Goal: Book appointment/travel/reservation

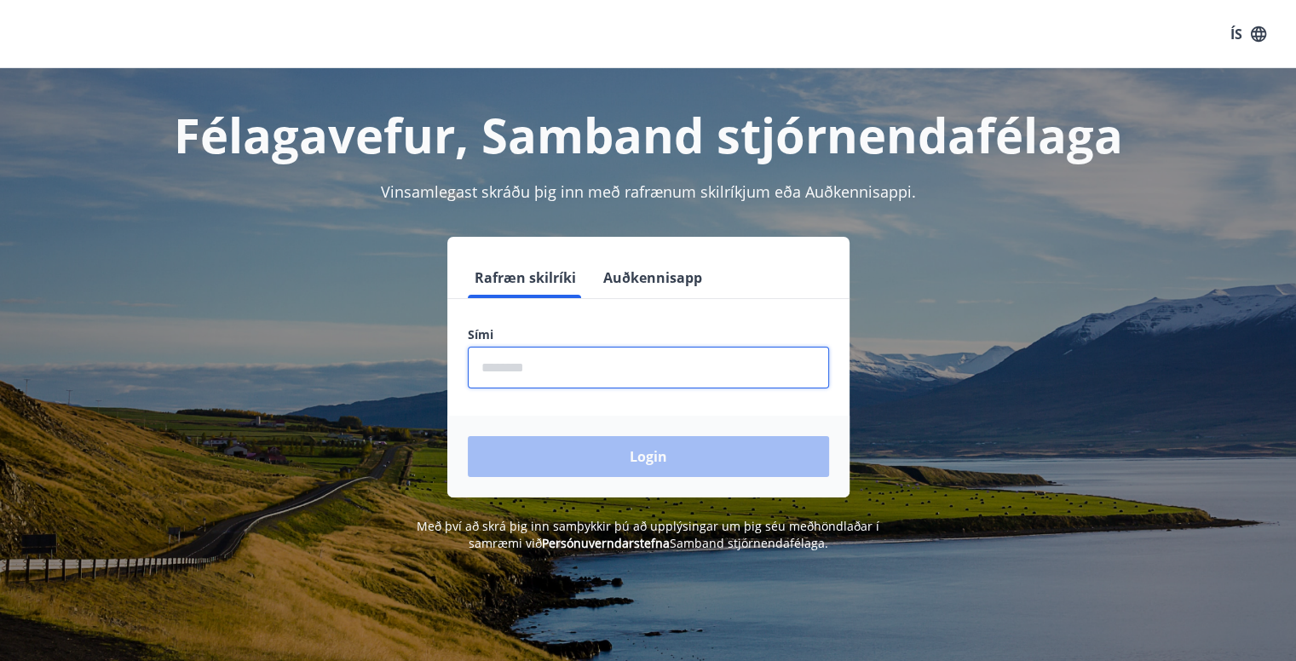
click at [490, 371] on input "phone" at bounding box center [648, 368] width 361 height 42
type input "********"
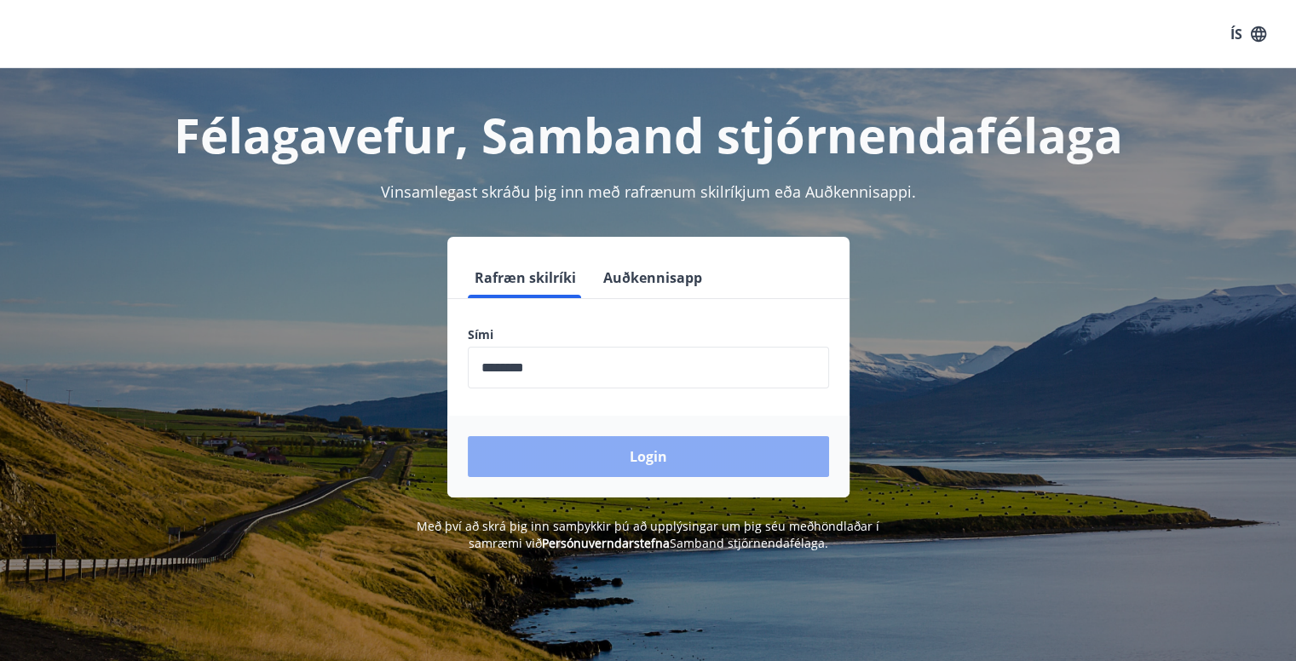
click at [640, 457] on button "Login" at bounding box center [648, 456] width 361 height 41
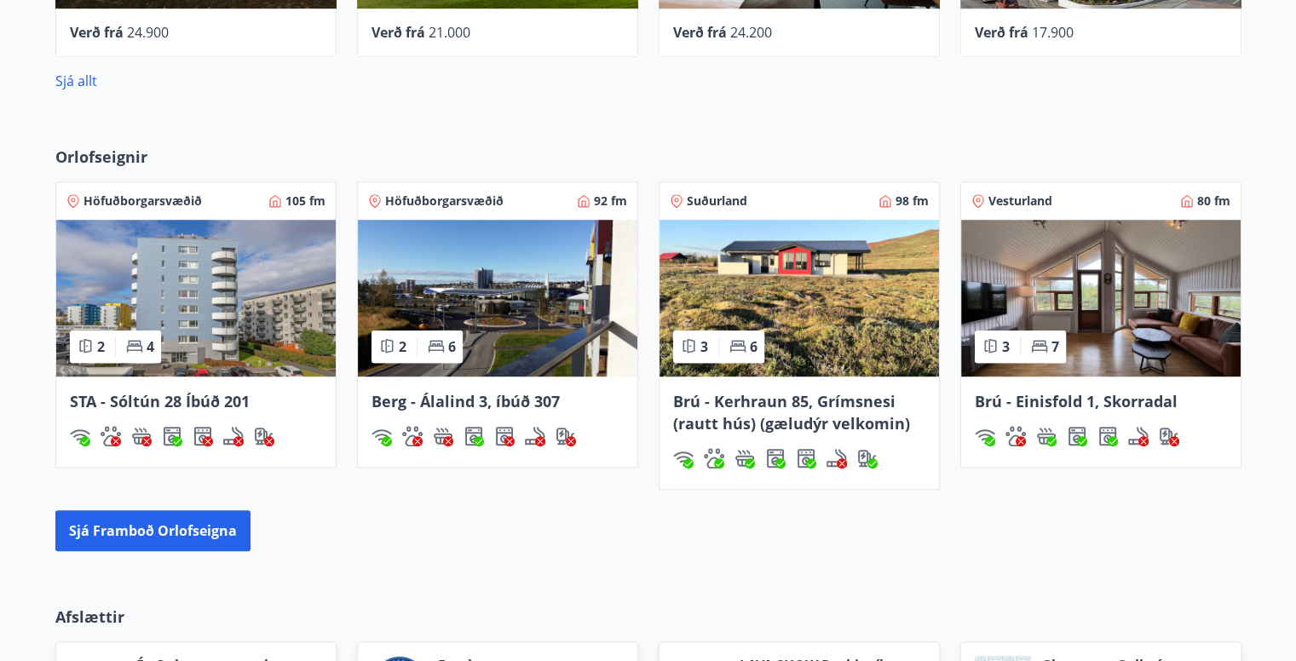
scroll to position [1107, 0]
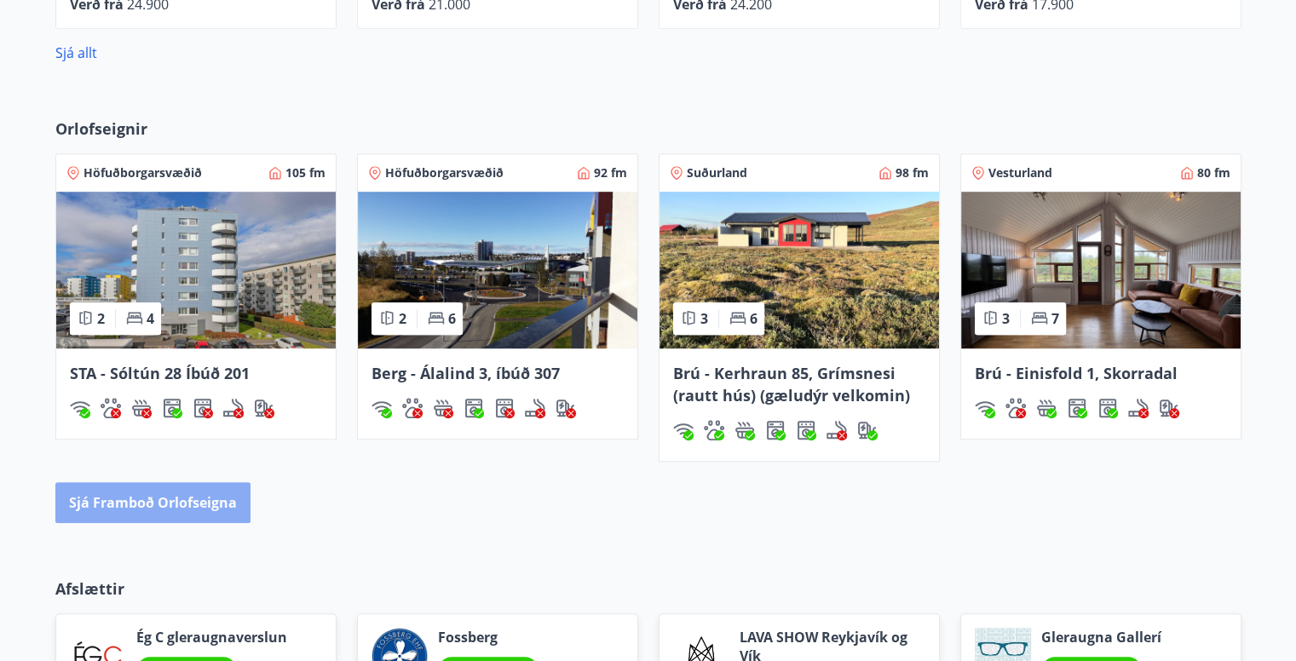
click at [170, 510] on button "Sjá framboð orlofseigna" at bounding box center [152, 502] width 195 height 41
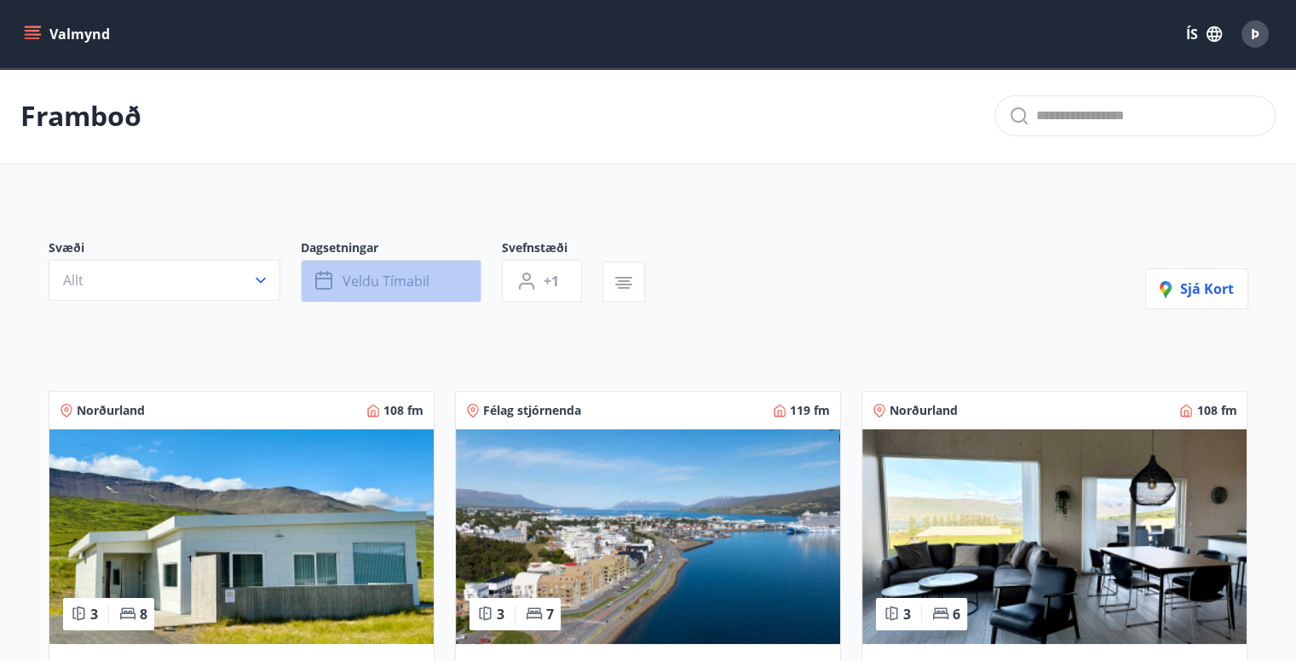
click at [330, 285] on icon "button" at bounding box center [323, 281] width 17 height 17
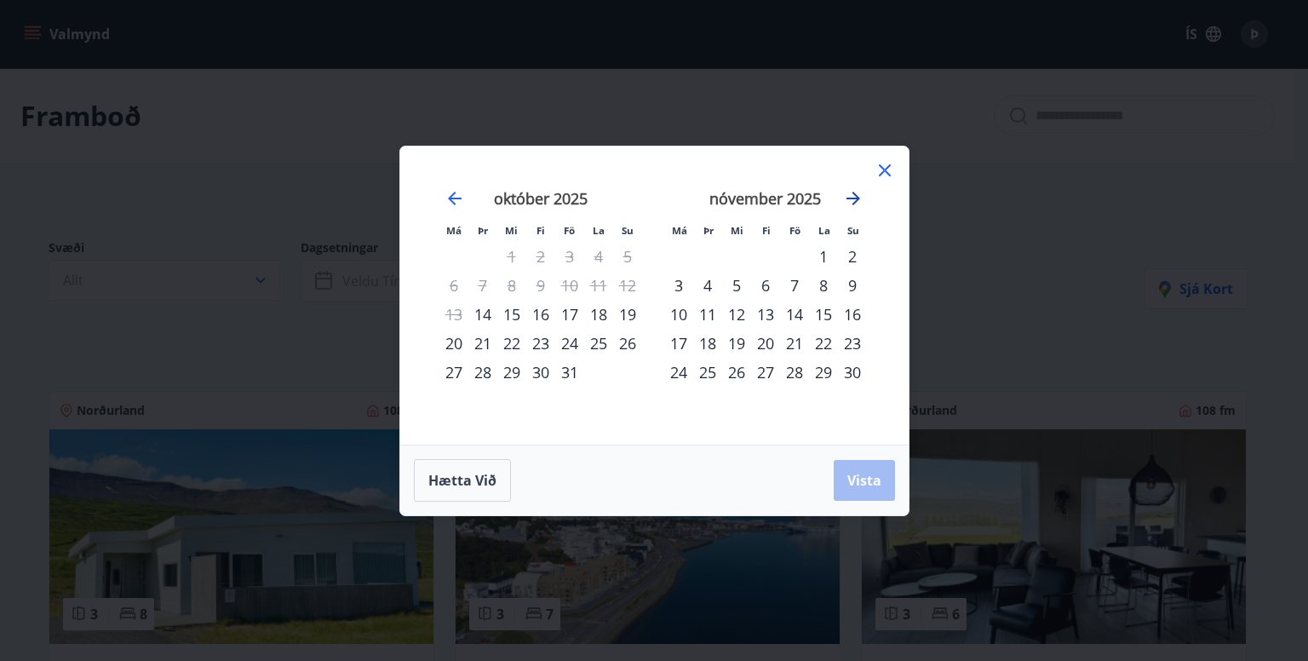
click at [849, 198] on icon "Move forward to switch to the next month." at bounding box center [854, 199] width 14 height 14
click at [825, 313] on div "20" at bounding box center [823, 314] width 29 height 29
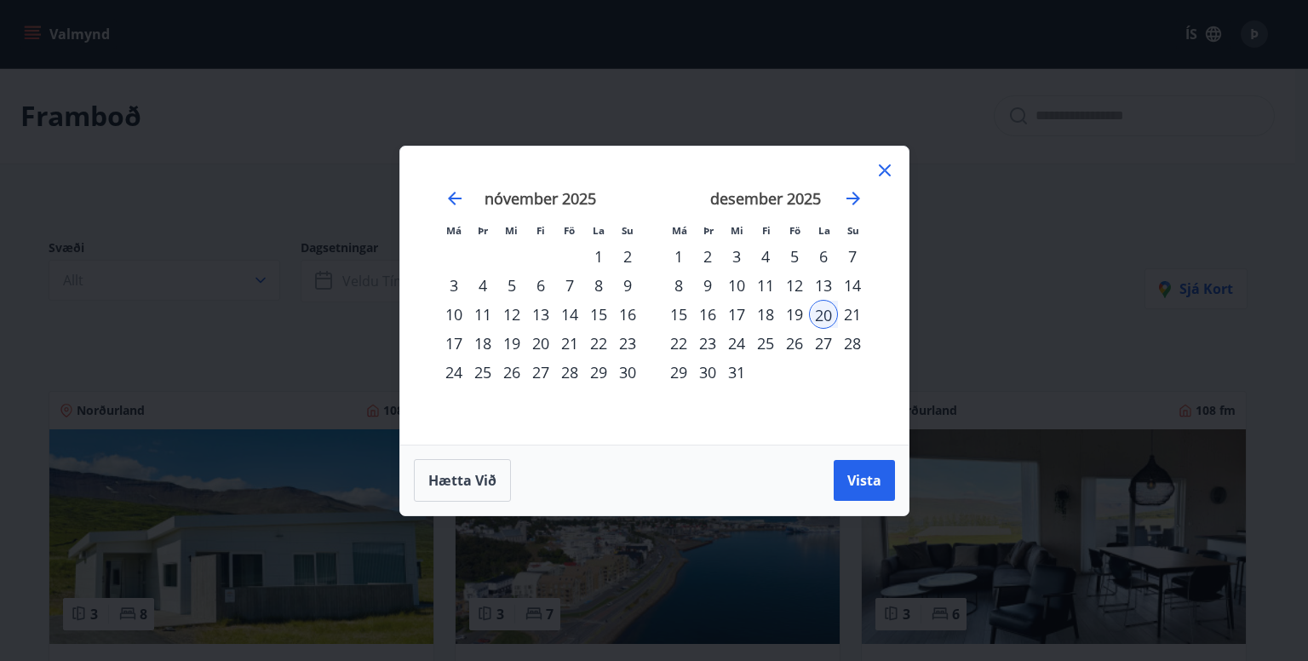
click at [818, 343] on div "27" at bounding box center [823, 343] width 29 height 29
click at [858, 486] on span "Vista" at bounding box center [865, 480] width 34 height 19
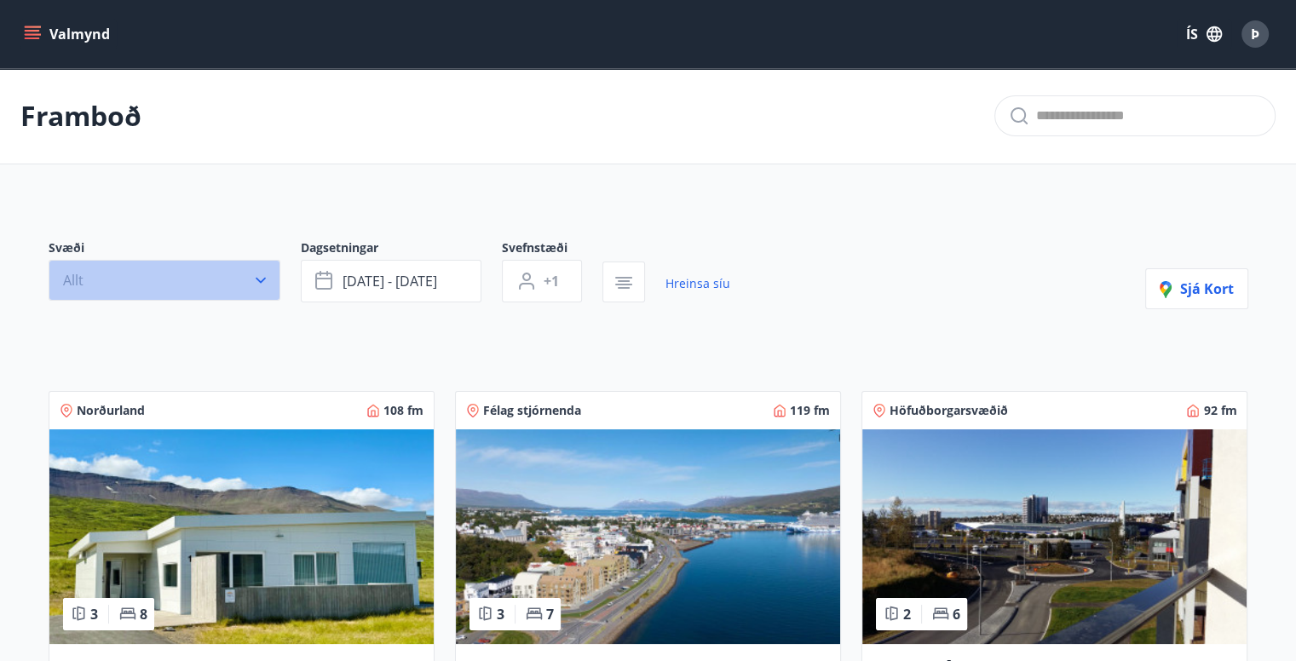
click at [266, 280] on icon "button" at bounding box center [260, 280] width 17 height 17
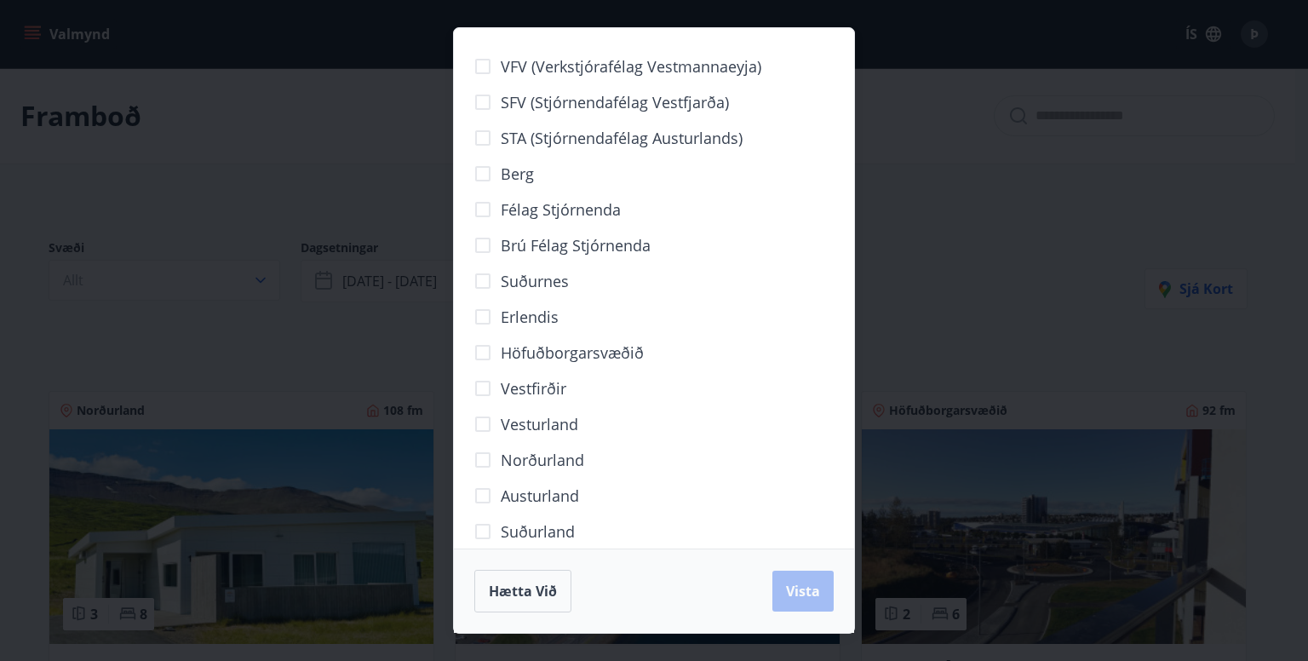
click at [256, 289] on div "VFV (Verkstjórafélag Vestmannaeyja) SFV (Stjórnendafélag Vestfjarða) STA (Stjór…" at bounding box center [654, 330] width 1308 height 661
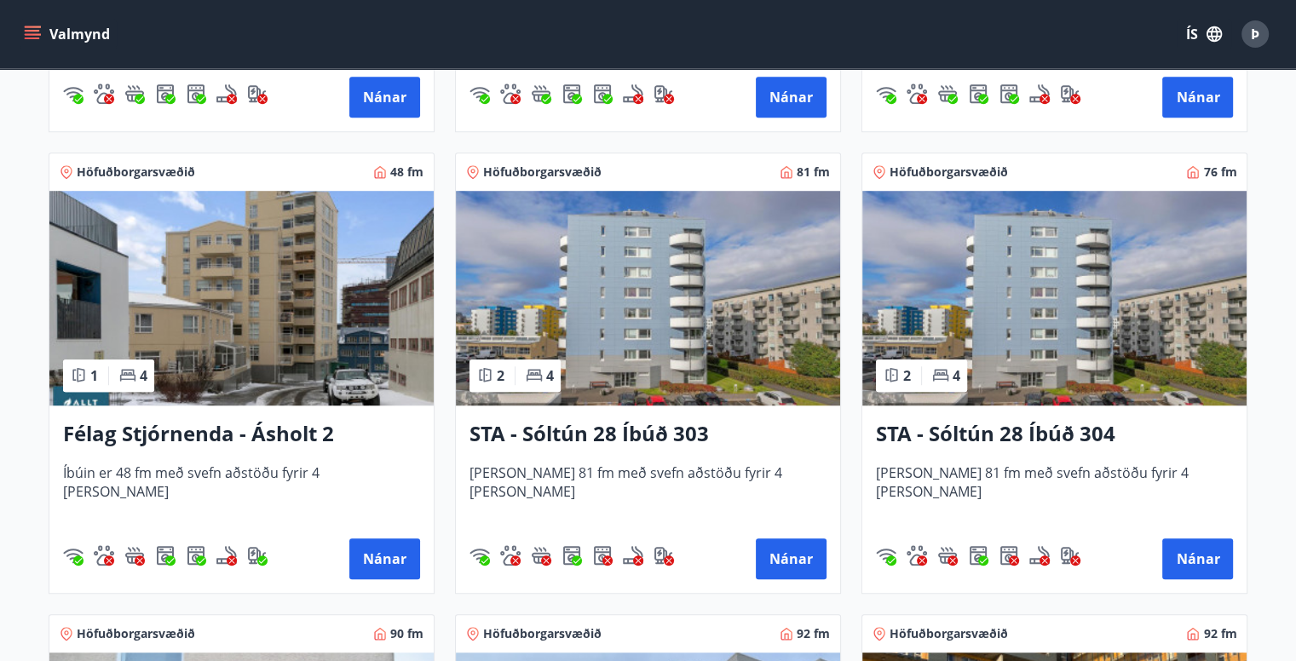
scroll to position [1193, 0]
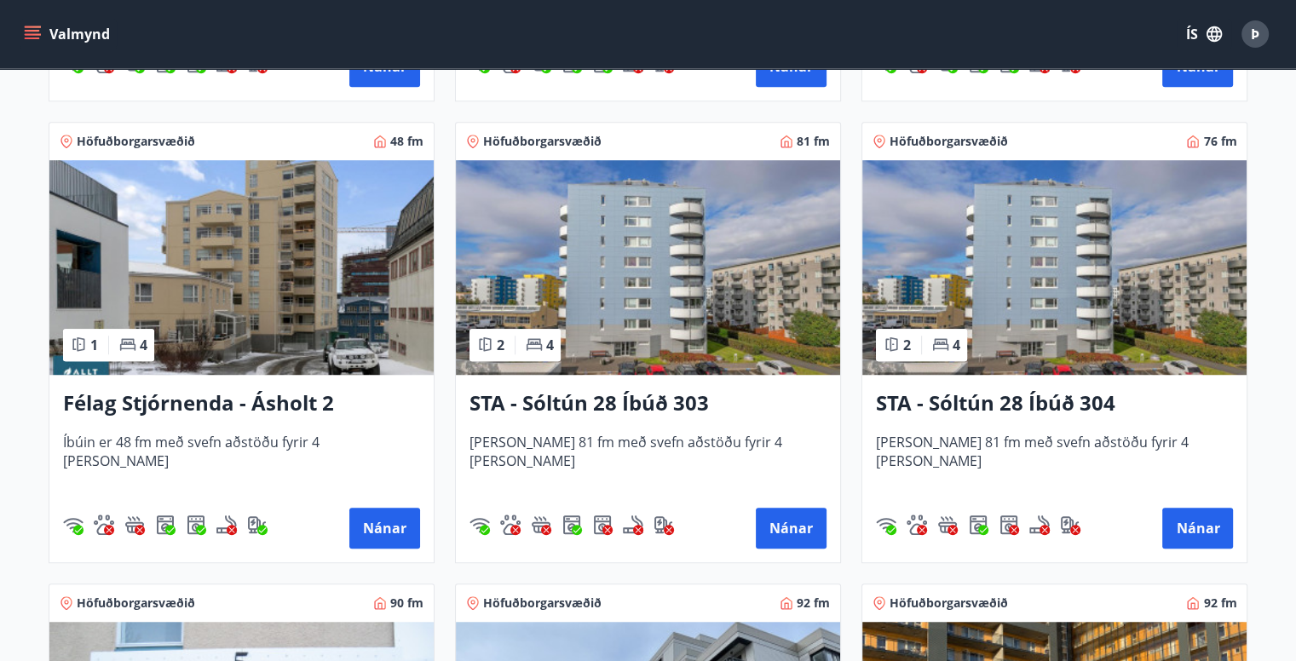
click at [571, 403] on h3 "STA - Sóltún 28 Íbúð 303" at bounding box center [647, 403] width 357 height 31
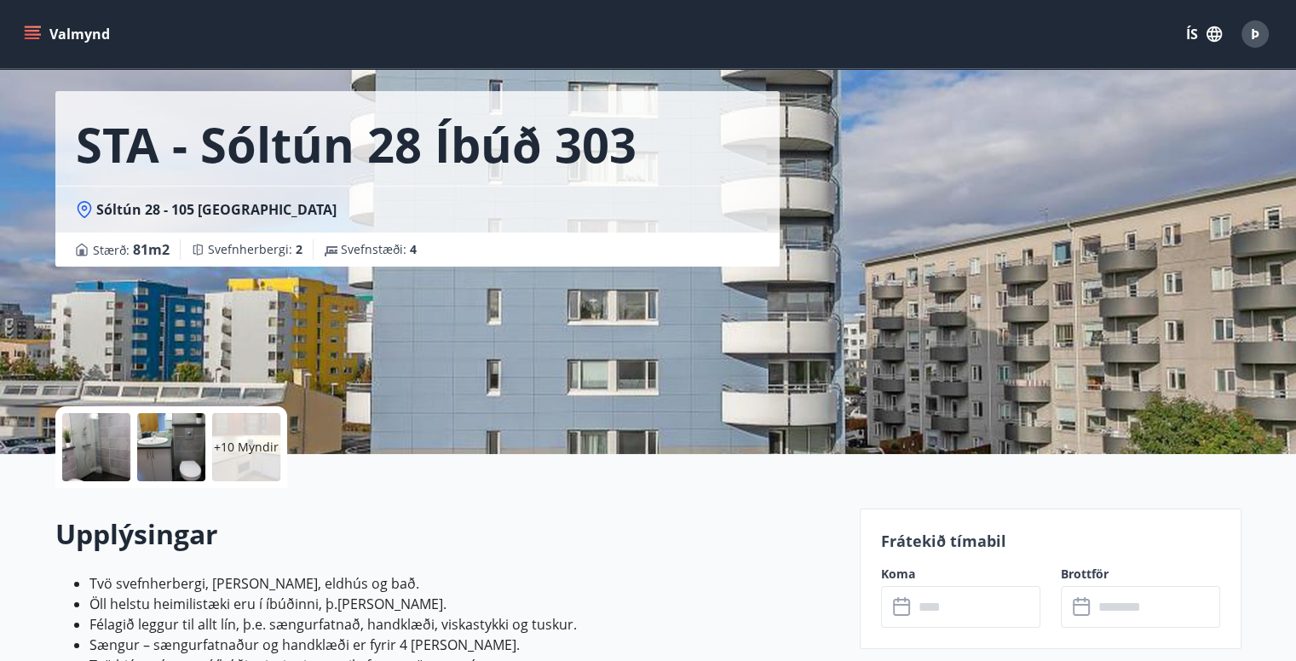
scroll to position [170, 0]
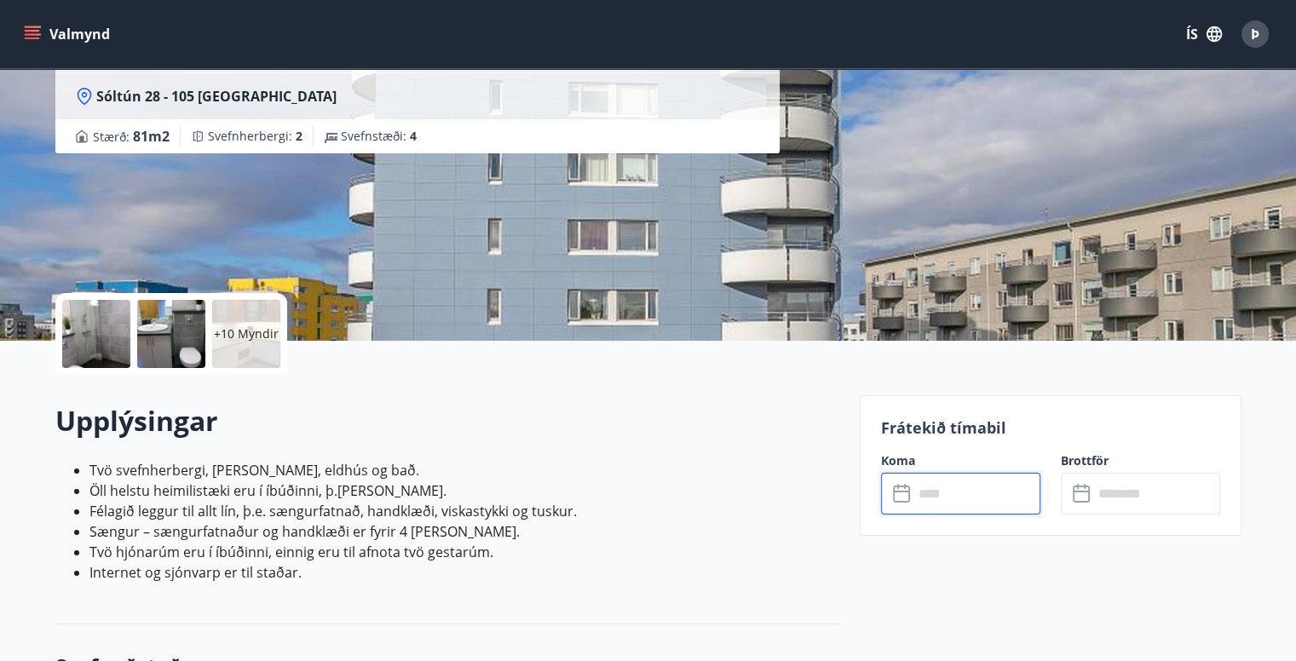
click at [943, 491] on input "text" at bounding box center [976, 494] width 127 height 42
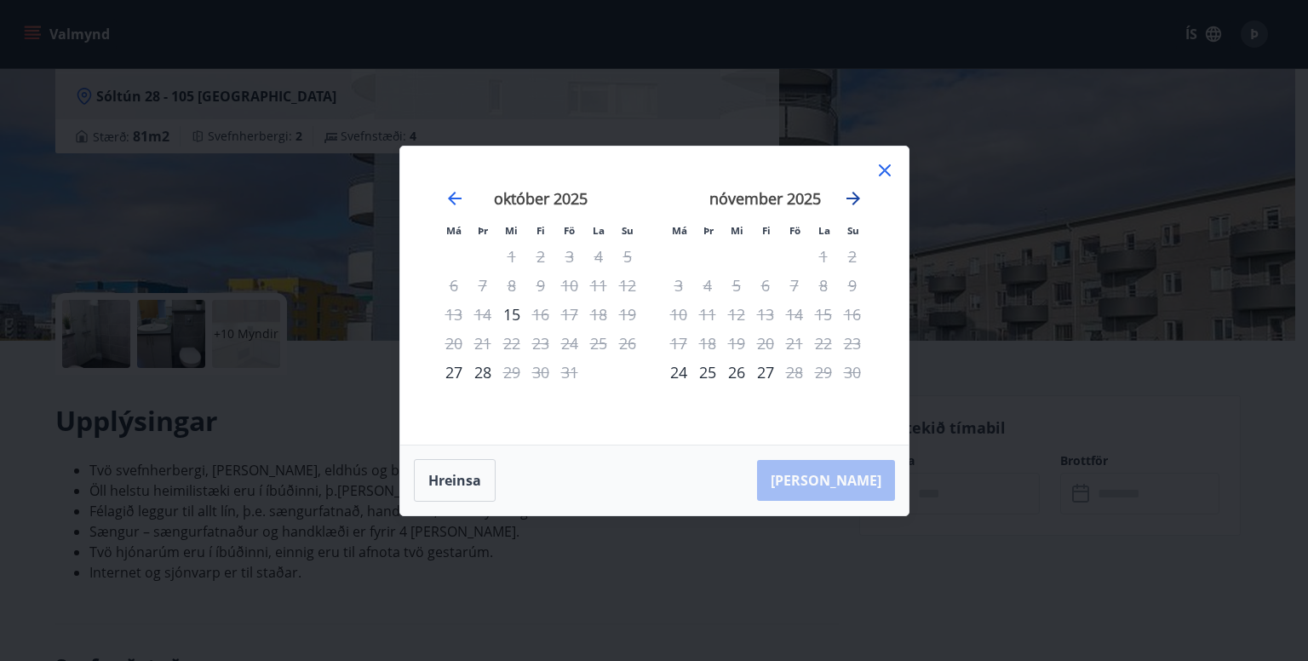
click at [854, 193] on icon "Move forward to switch to the next month." at bounding box center [854, 199] width 14 height 14
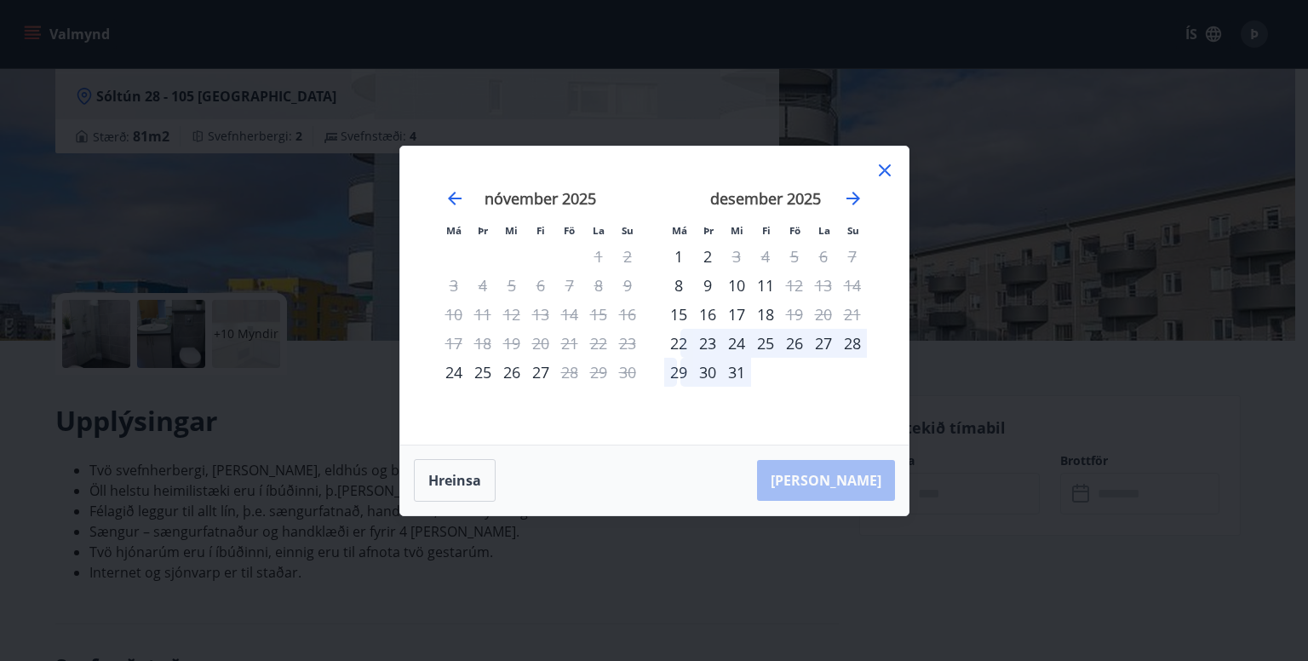
click at [706, 342] on div "23" at bounding box center [707, 343] width 29 height 29
click at [882, 168] on icon at bounding box center [885, 170] width 12 height 12
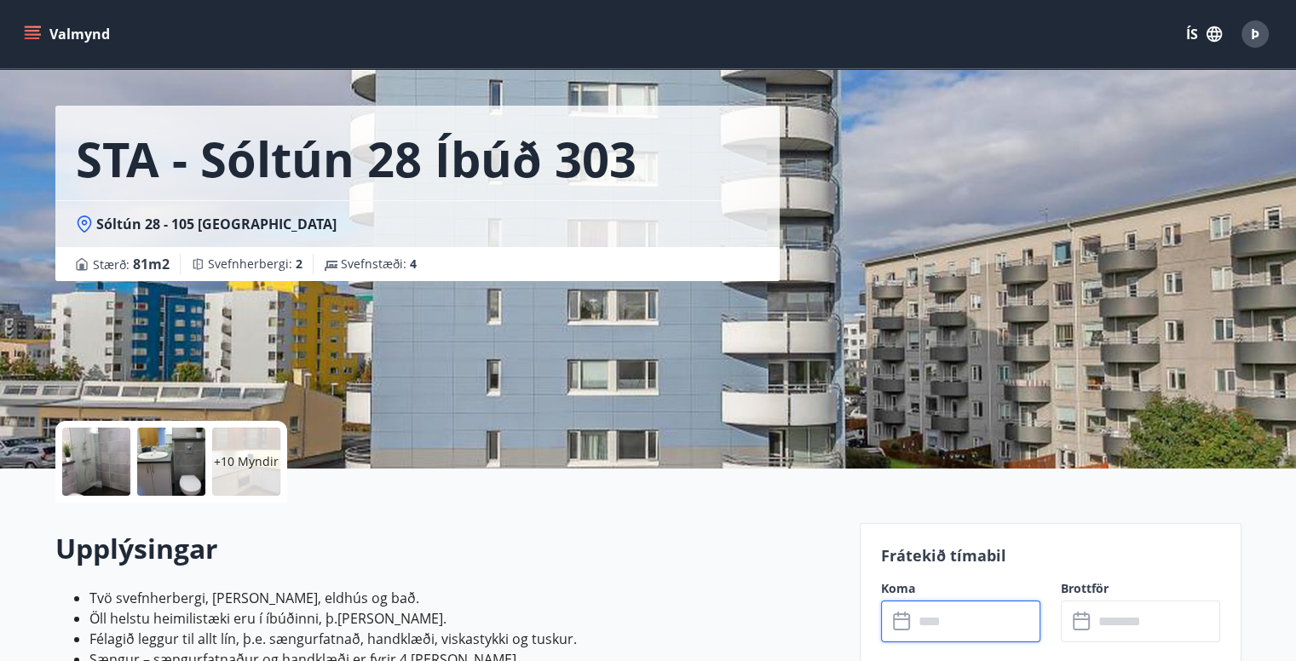
scroll to position [0, 0]
